Goal: Task Accomplishment & Management: Use online tool/utility

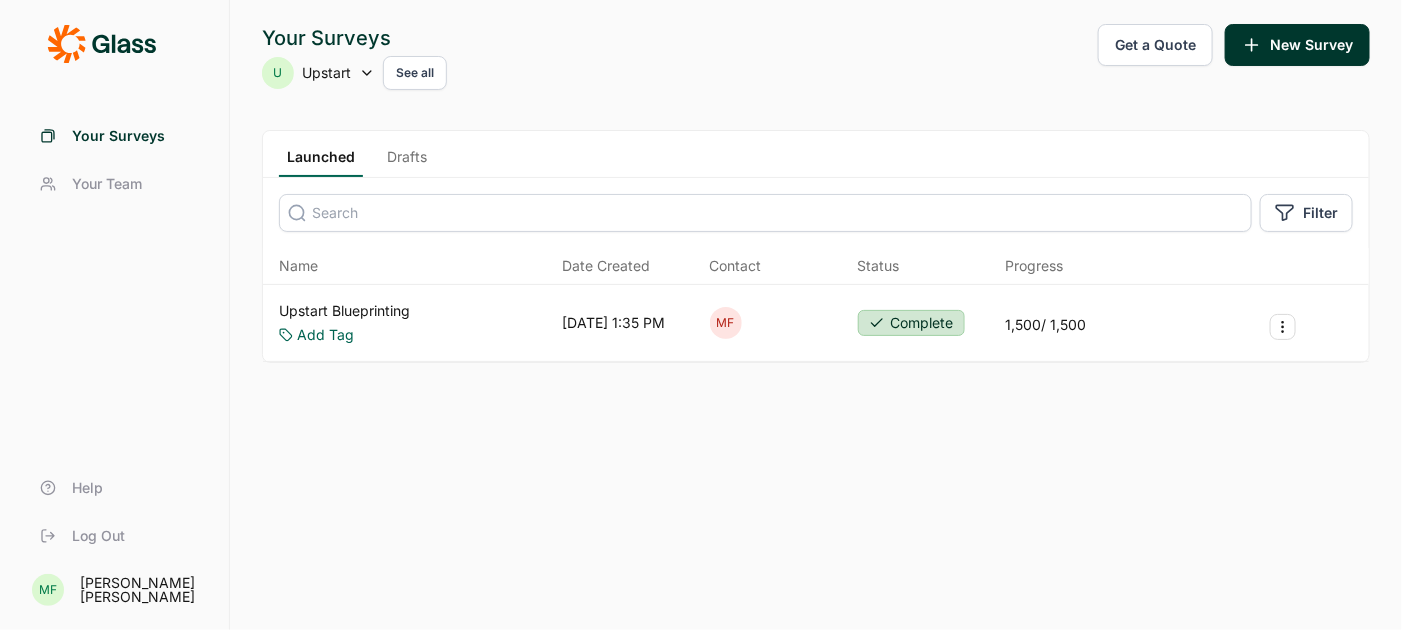
click at [371, 308] on link "Upstart Blueprinting" at bounding box center [344, 311] width 131 height 20
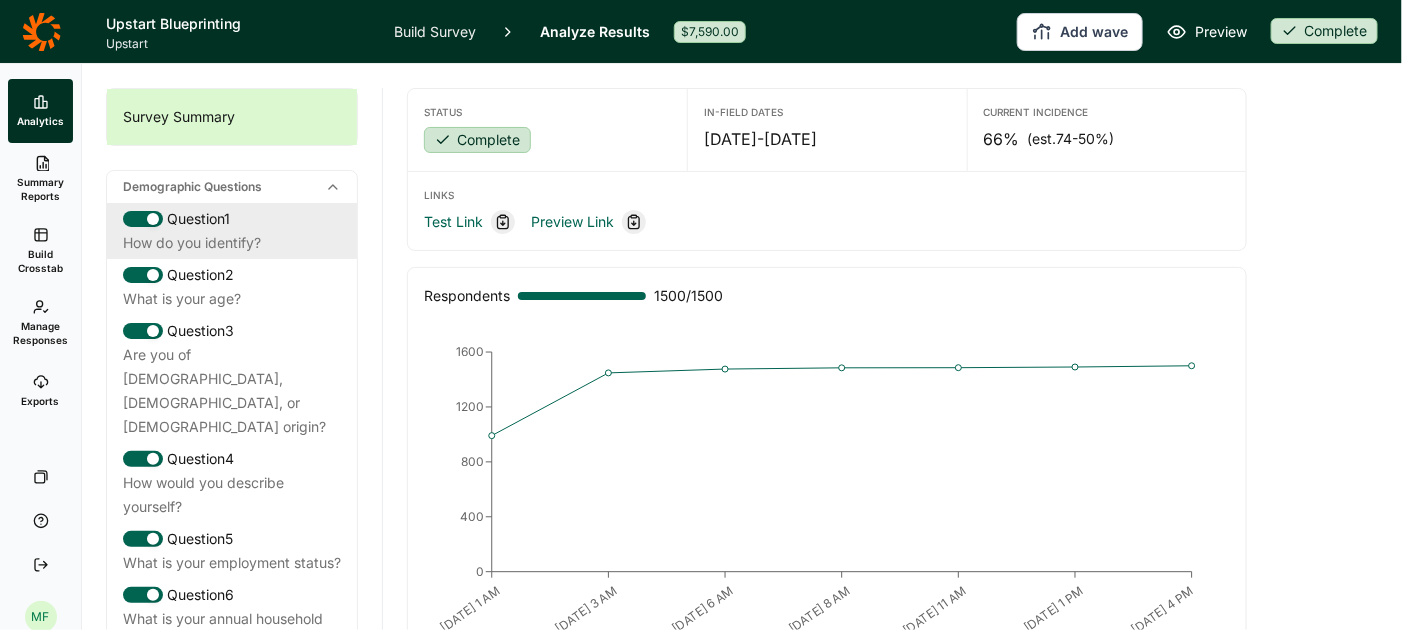
click at [221, 231] on div "How do you identify?" at bounding box center [232, 243] width 218 height 24
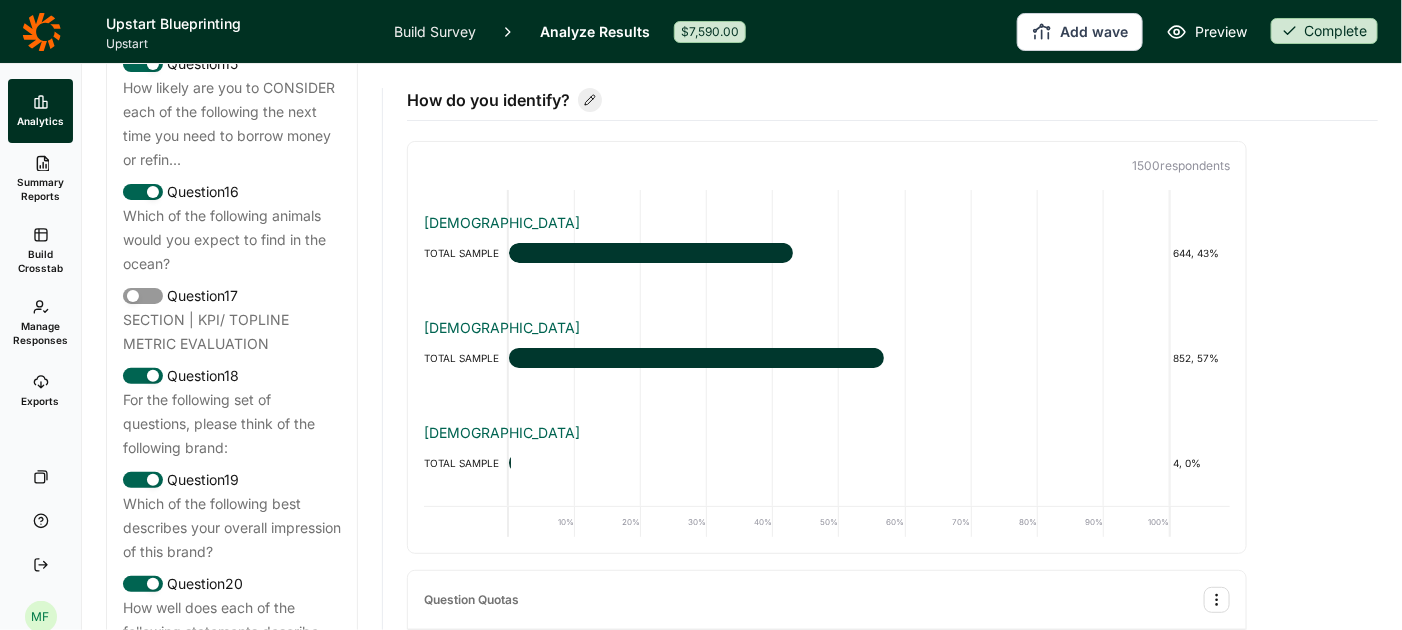
scroll to position [2498, 0]
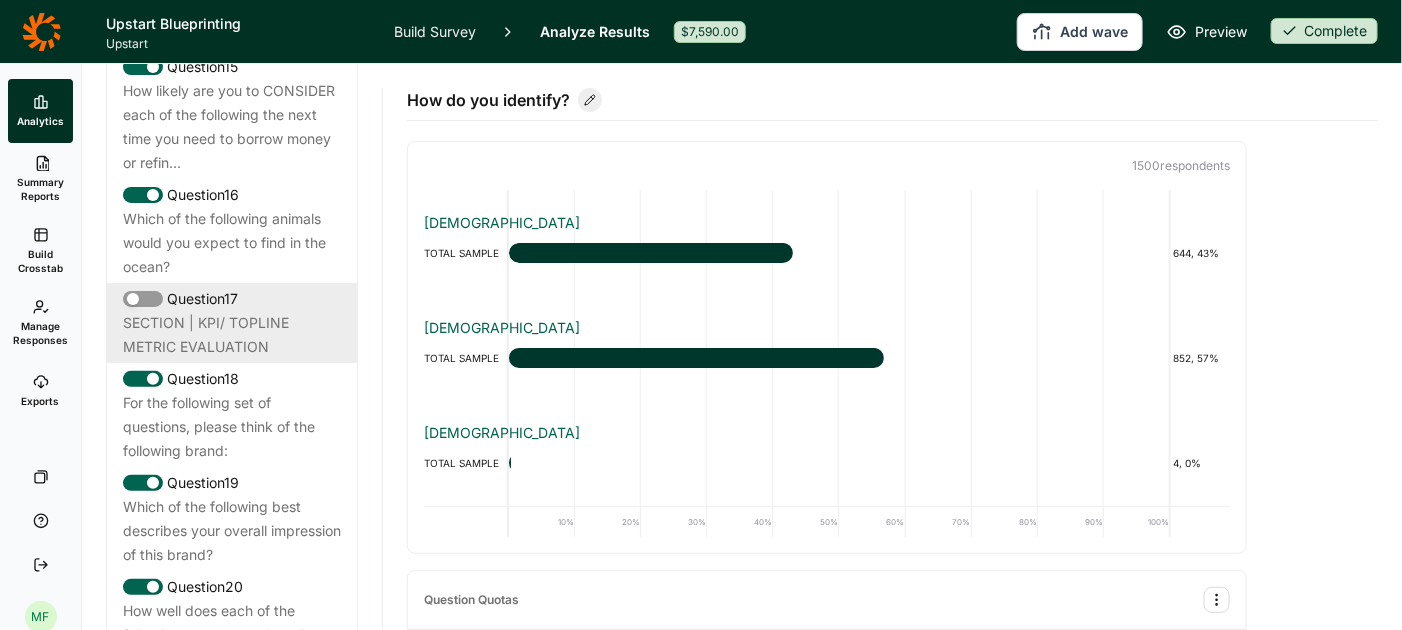
click at [226, 311] on div "SECTION | KPI/ TOPLINE METRIC EVALUATION" at bounding box center [232, 335] width 218 height 48
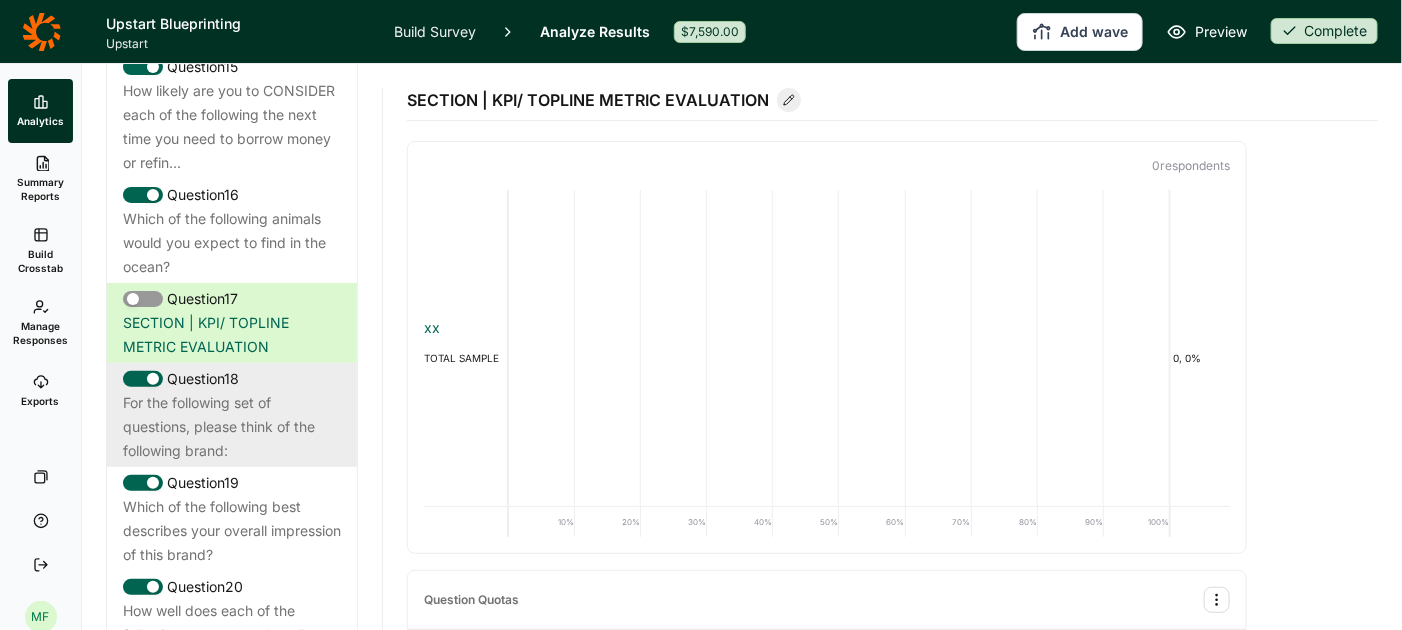
click at [301, 391] on div "For the following set of questions, please think of the following brand:" at bounding box center [232, 427] width 218 height 72
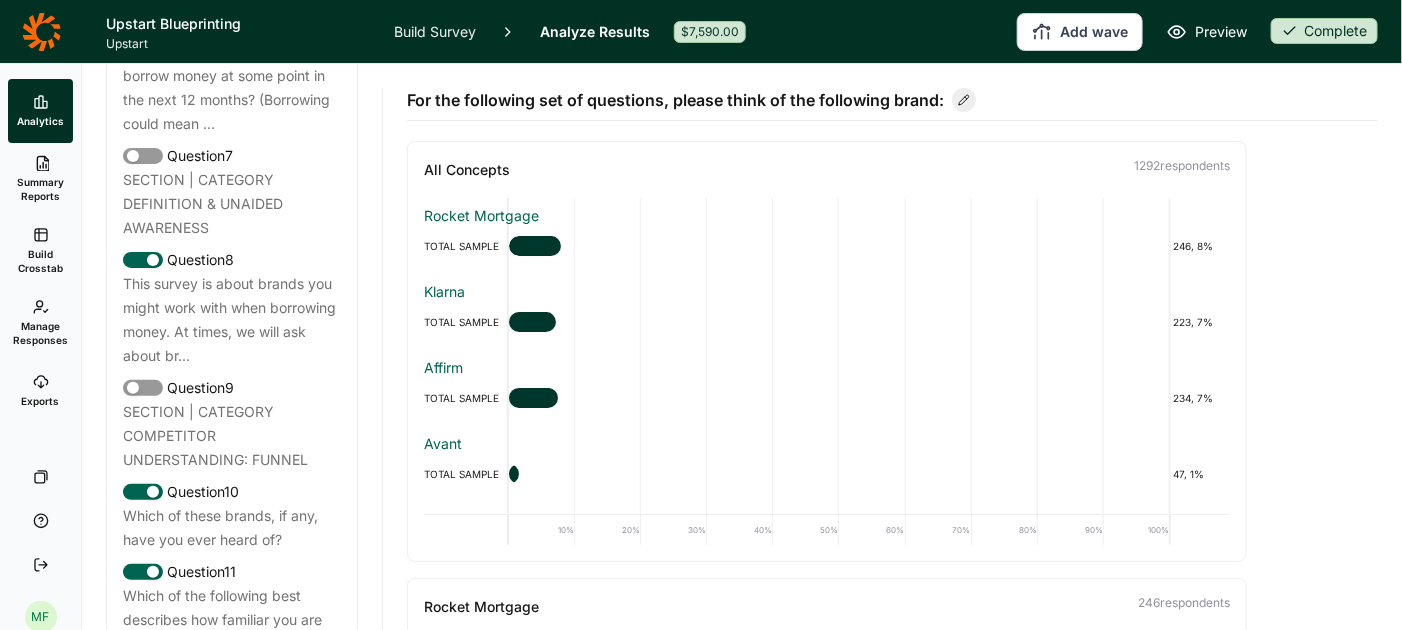
scroll to position [1641, 0]
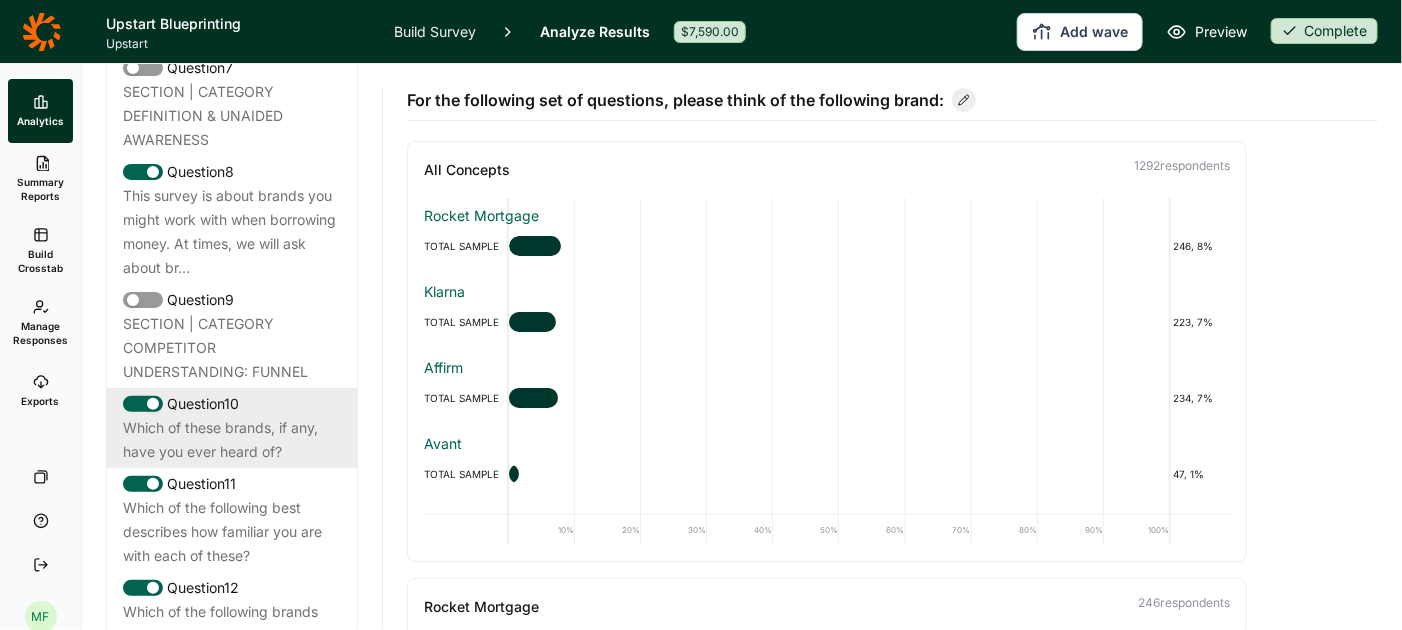
click at [237, 416] on div "Which of these brands, if any, have you ever heard of?" at bounding box center [232, 440] width 218 height 48
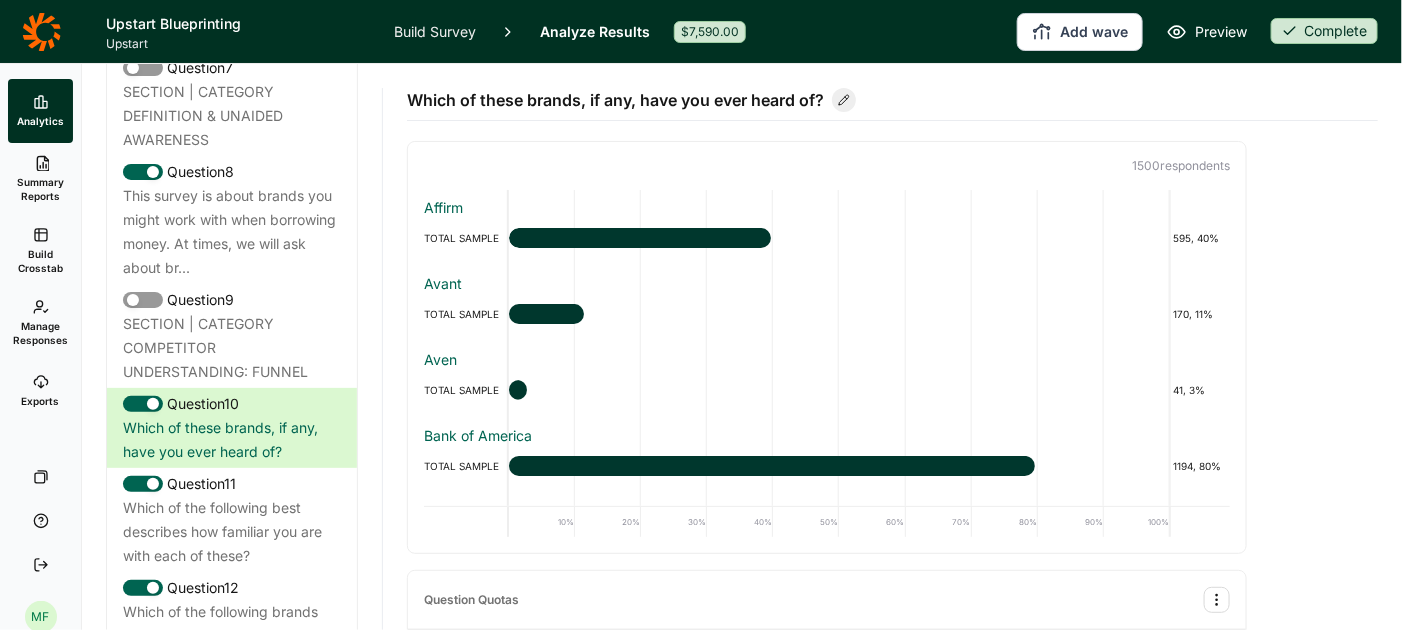
click at [41, 187] on span "Summary Reports" at bounding box center [40, 189] width 49 height 28
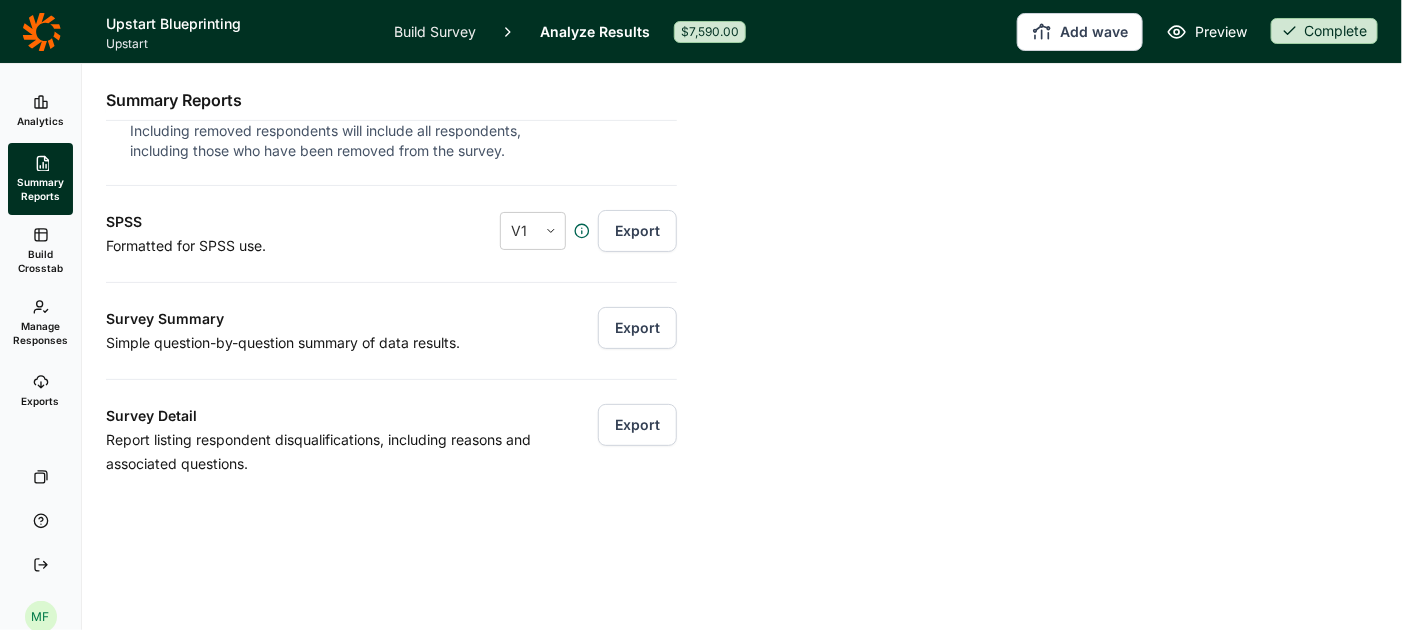
scroll to position [276, 0]
click at [627, 323] on button "Export" at bounding box center [637, 325] width 79 height 42
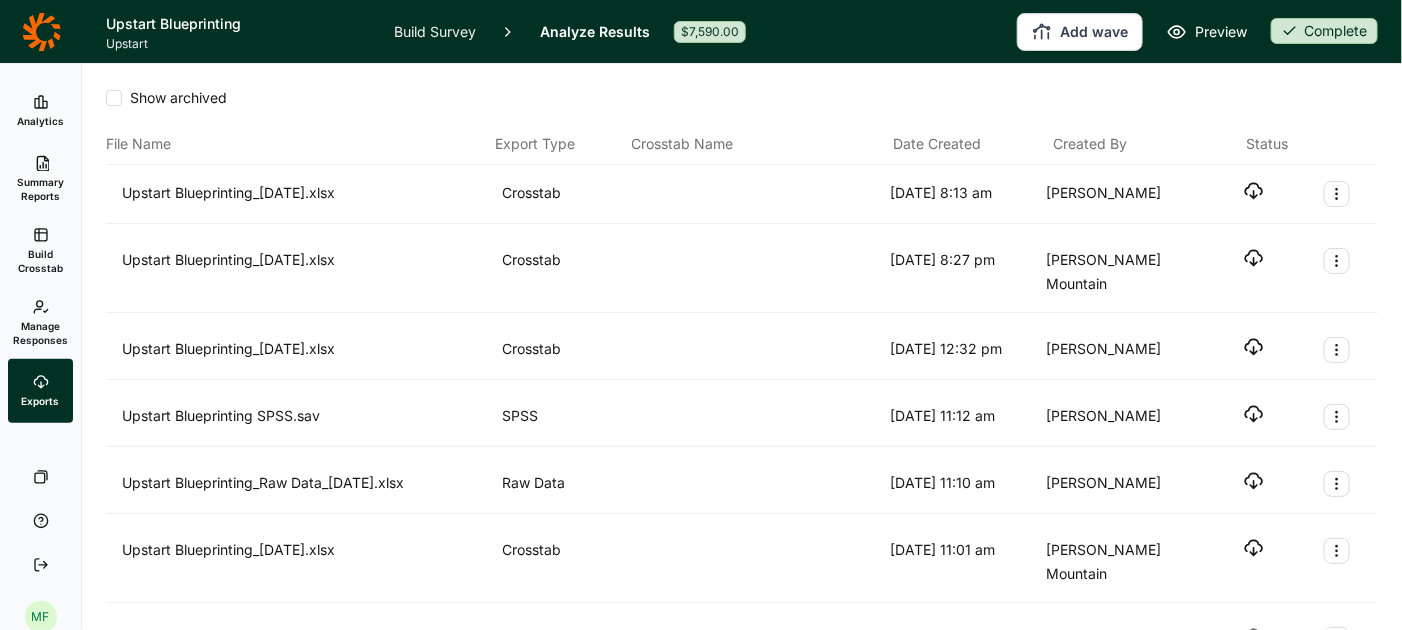
click at [1257, 187] on icon "button" at bounding box center [1254, 191] width 20 height 20
click at [418, 30] on link "Build Survey" at bounding box center [435, 31] width 82 height 63
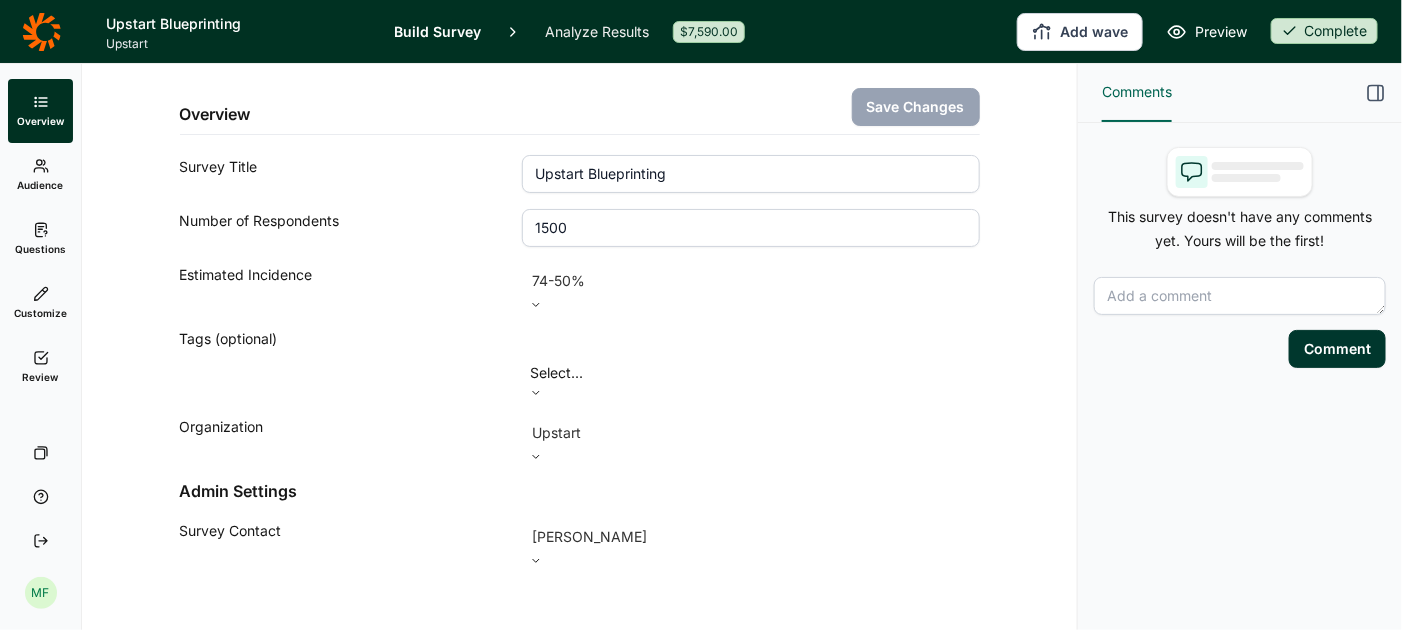
click at [48, 229] on icon at bounding box center [41, 230] width 16 height 16
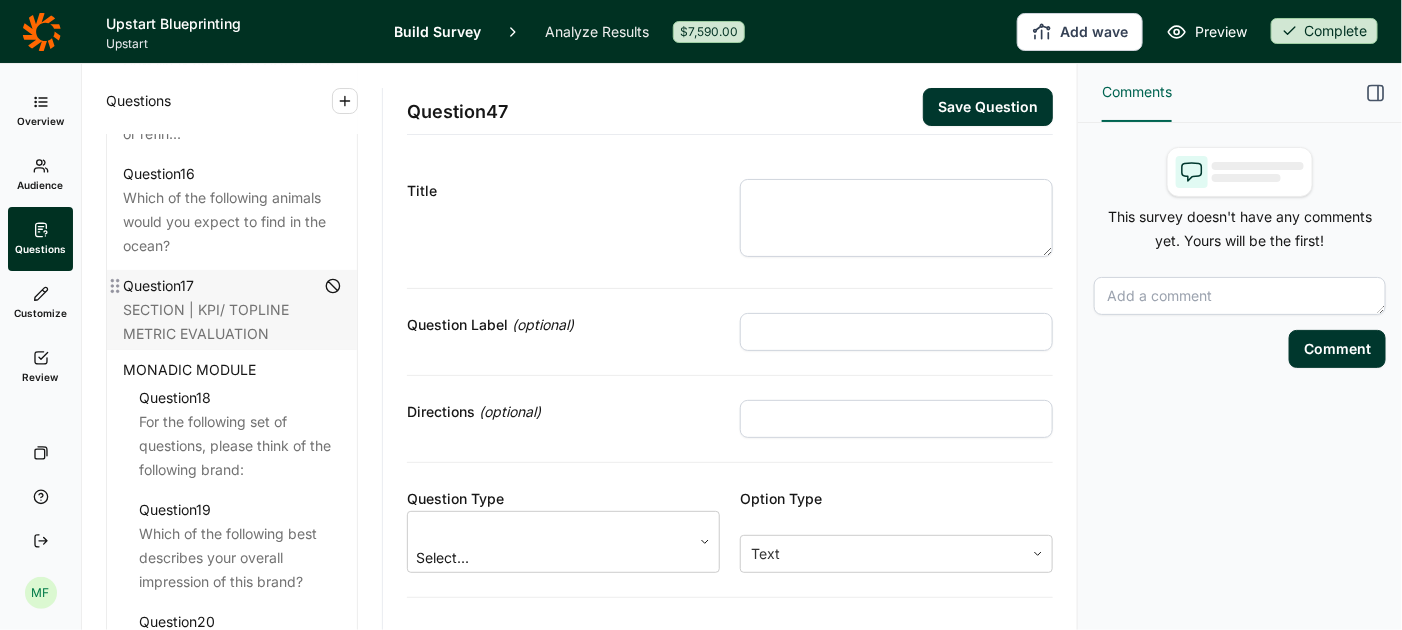
scroll to position [2703, 0]
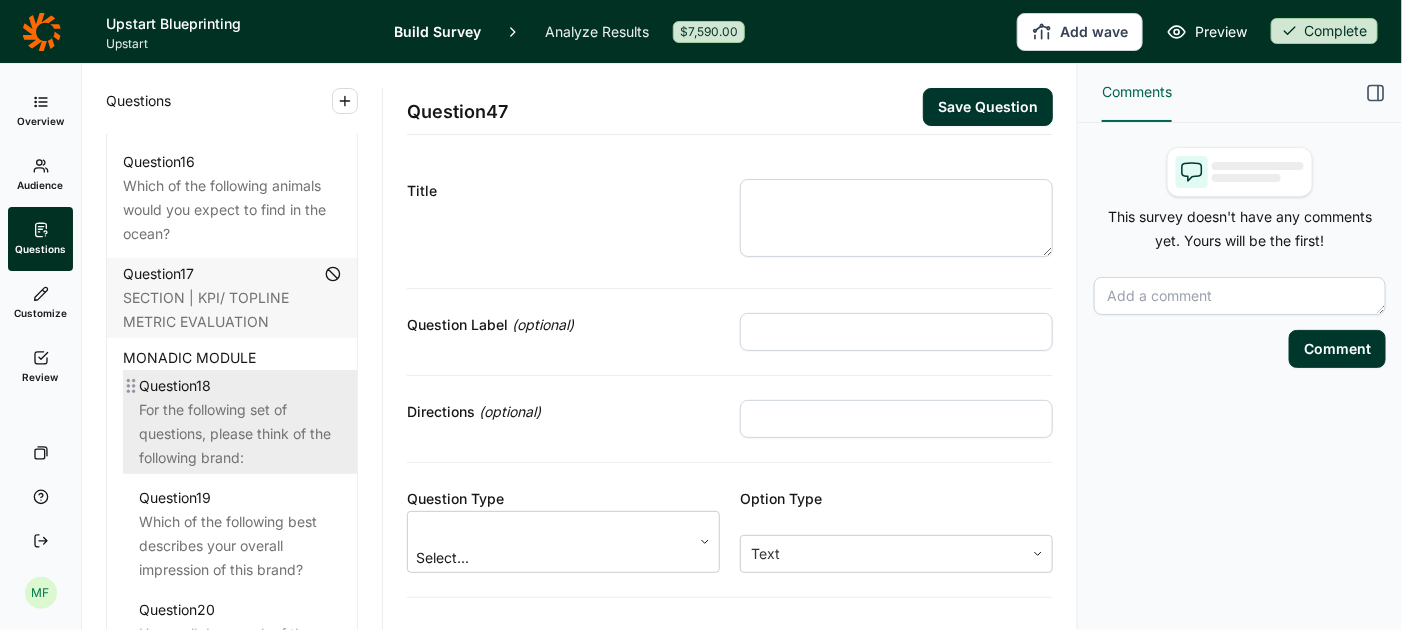
click at [252, 400] on div "For the following set of questions, please think of the following brand:" at bounding box center [240, 434] width 202 height 72
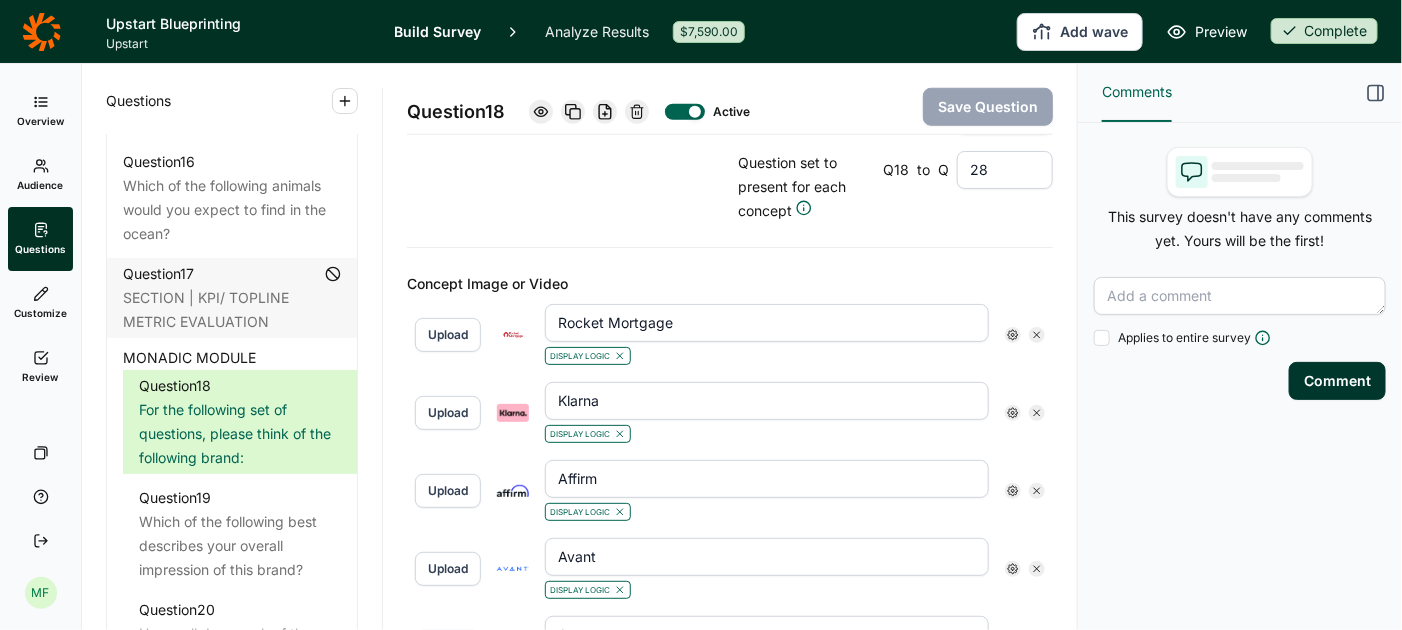
scroll to position [646, 0]
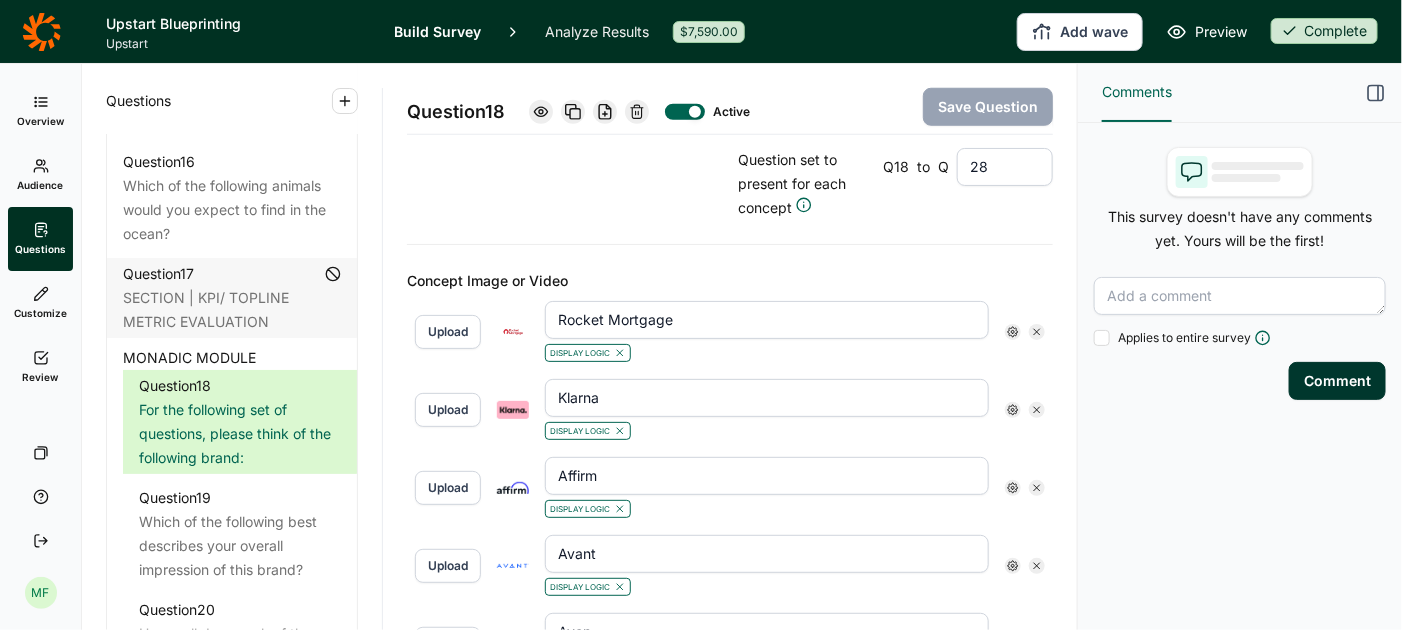
click at [1017, 326] on icon at bounding box center [1013, 332] width 12 height 12
click at [1152, 343] on icon at bounding box center [1155, 337] width 12 height 12
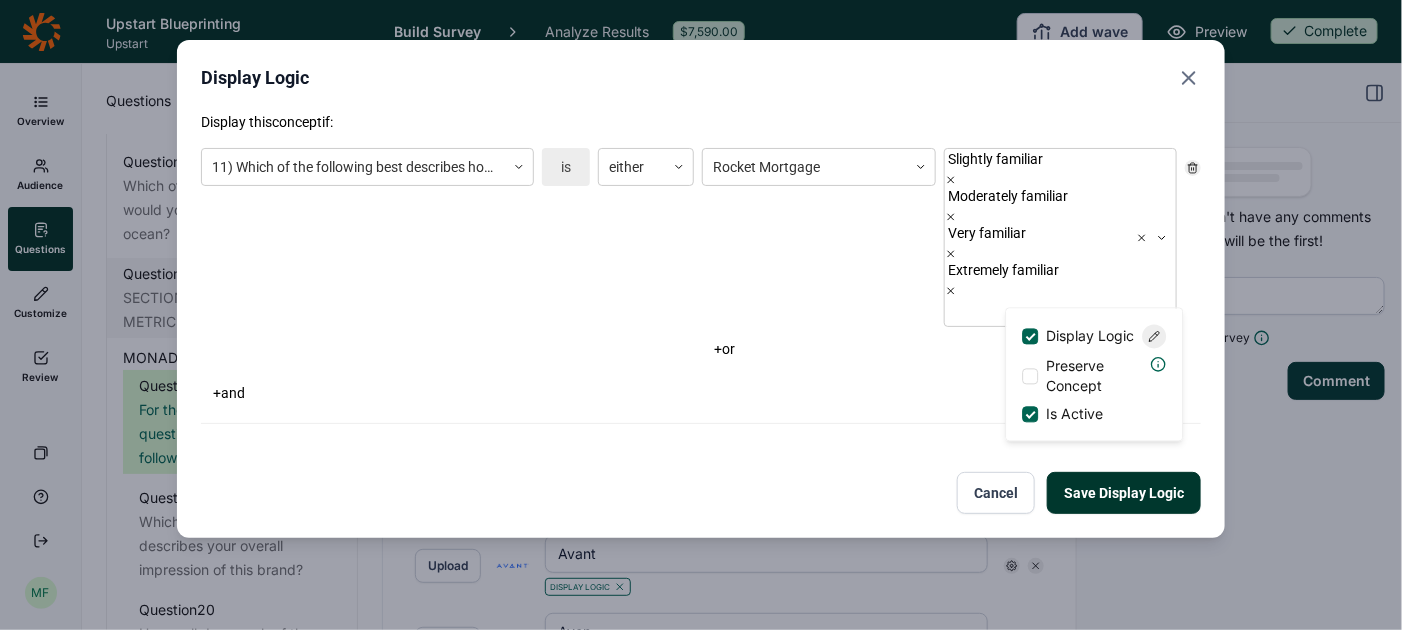
click at [1188, 79] on use "Close" at bounding box center [1189, 78] width 12 height 12
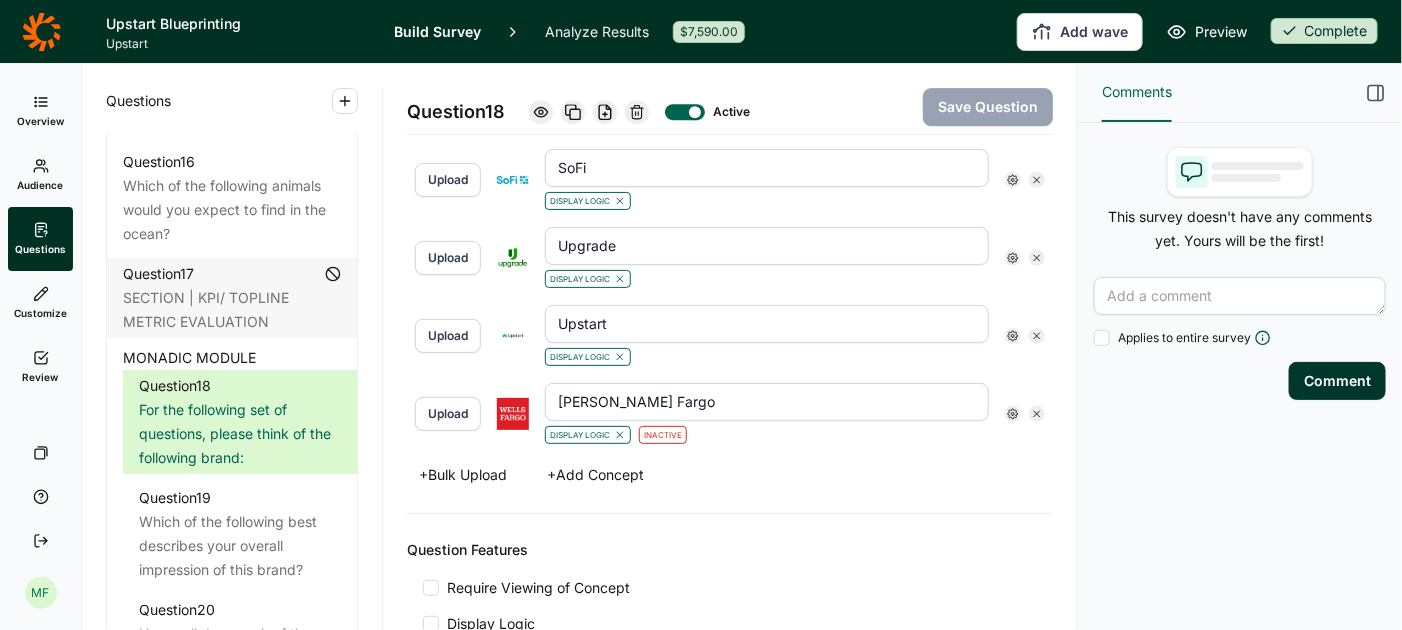
scroll to position [2361, 0]
click at [1226, 33] on span "Preview" at bounding box center [1221, 32] width 52 height 24
click at [53, 182] on span "Audience" at bounding box center [41, 185] width 46 height 14
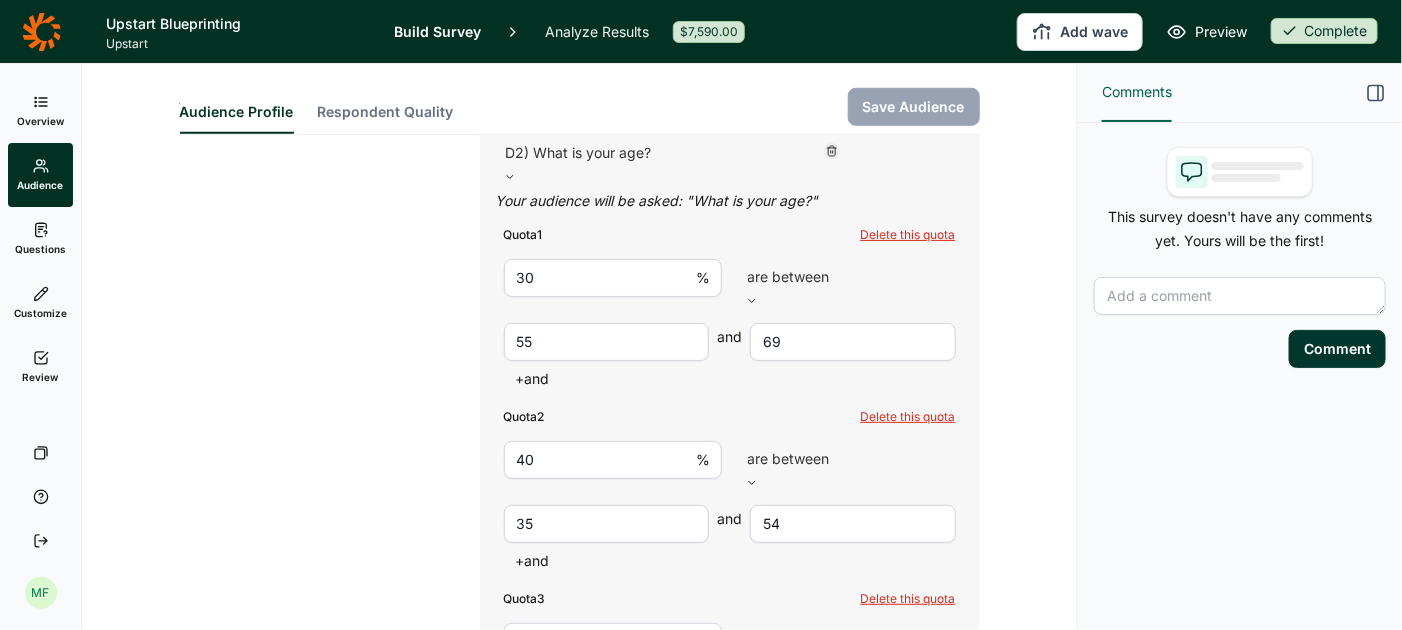
scroll to position [551, 0]
